Goal: Communication & Community: Answer question/provide support

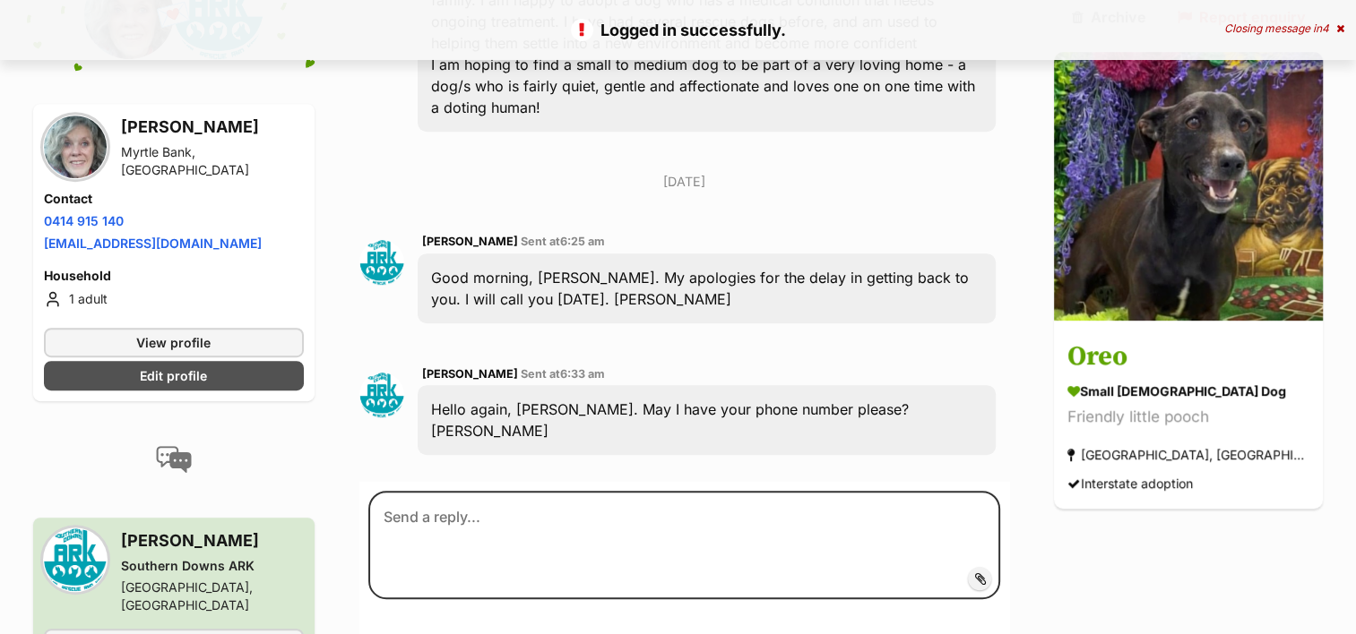
scroll to position [881, 0]
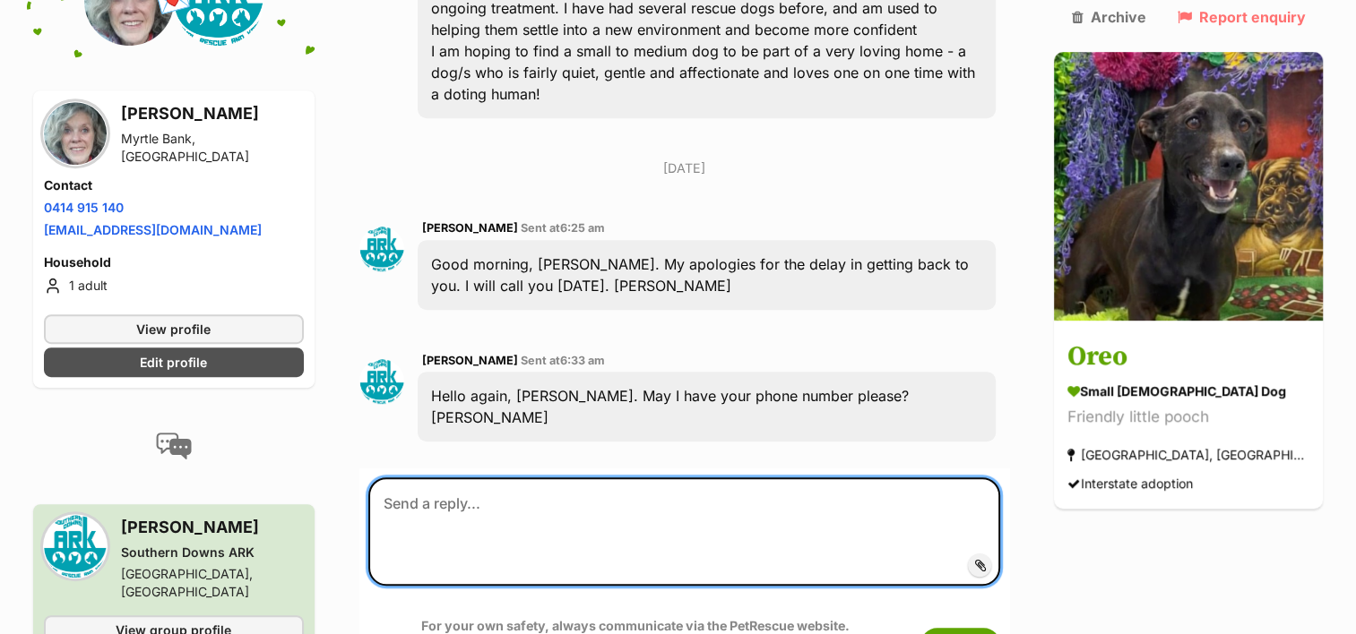
click at [398, 478] on textarea at bounding box center [684, 532] width 633 height 108
type textarea "Sure. It's 0414915140"
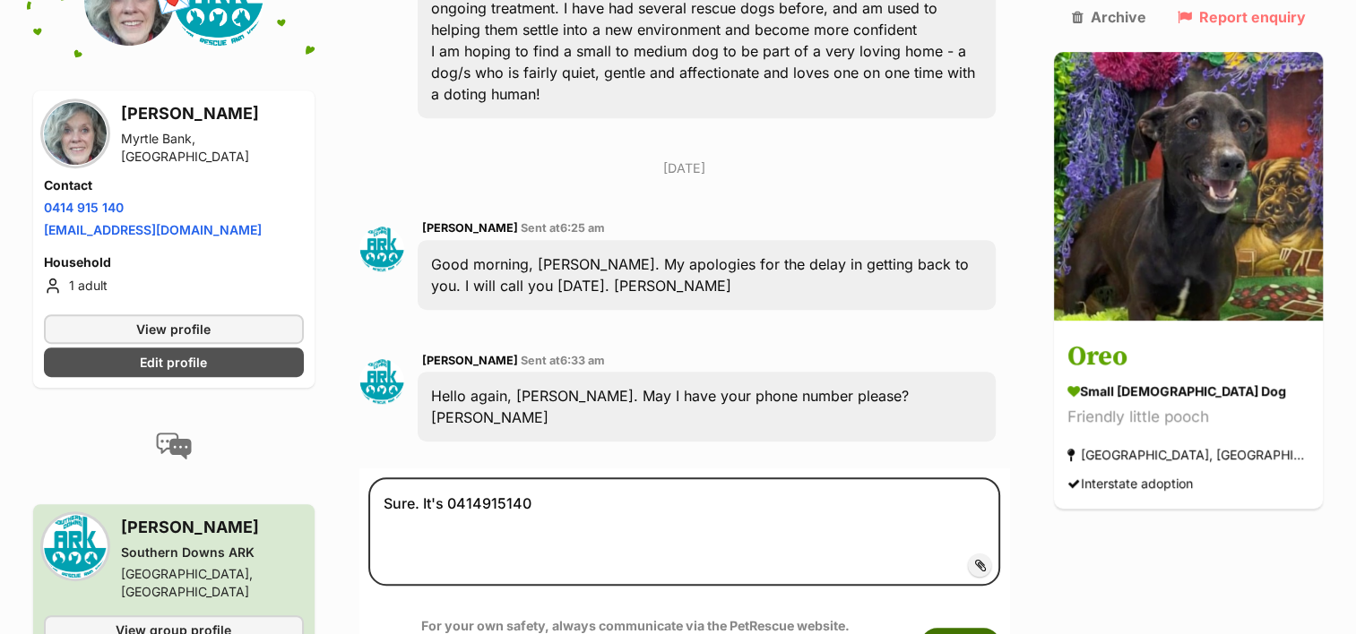
click at [988, 628] on button "Submit" at bounding box center [960, 644] width 80 height 32
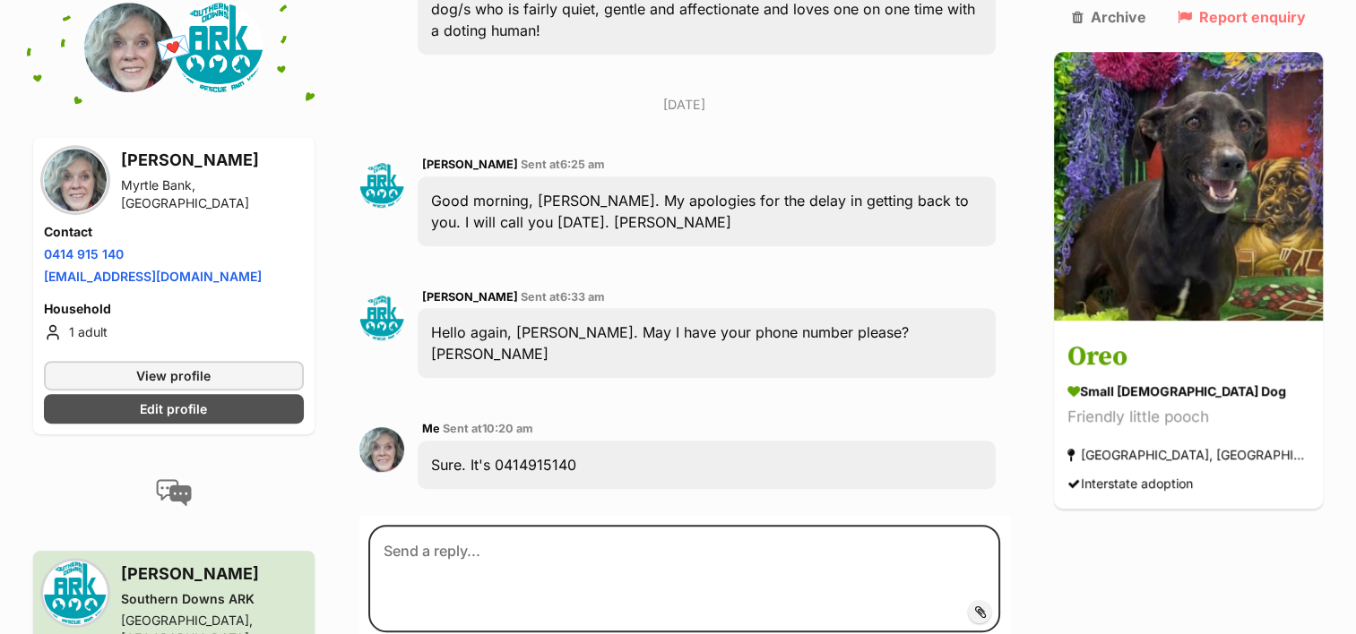
scroll to position [991, 0]
